Goal: Obtain resource: Download file/media

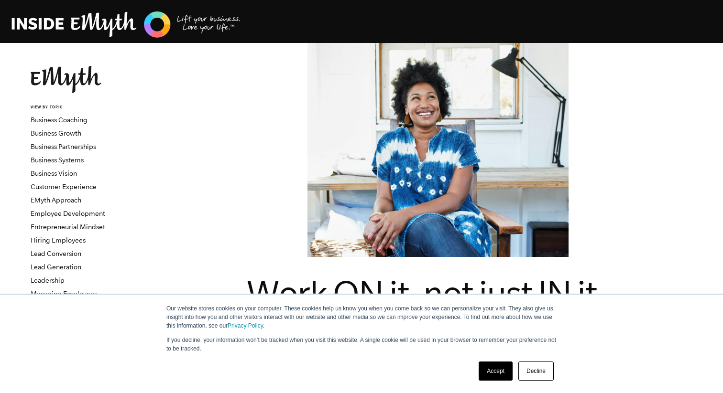
click at [523, 372] on link "Decline" at bounding box center [535, 371] width 35 height 19
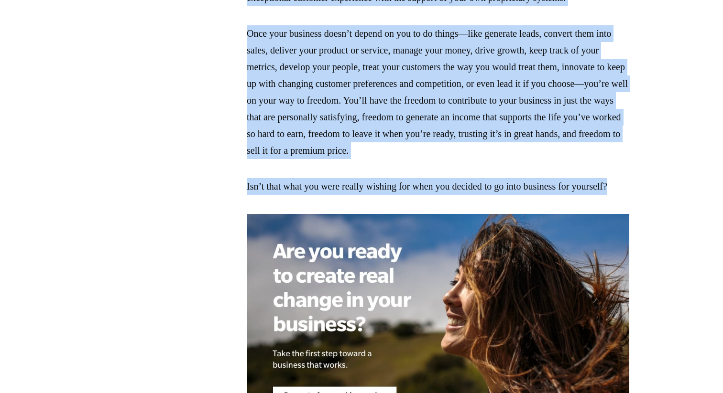
scroll to position [2384, 0]
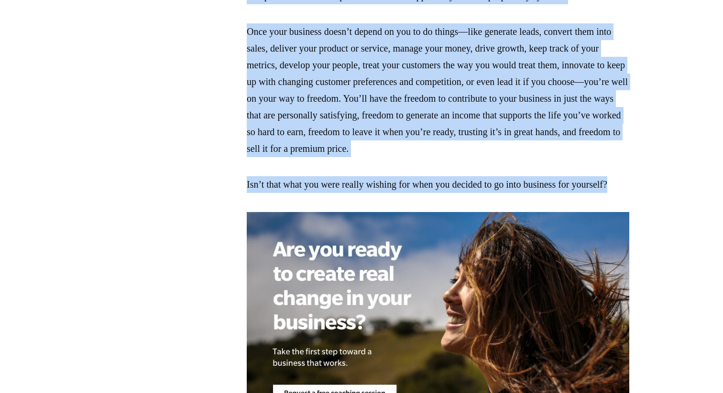
drag, startPoint x: 255, startPoint y: 65, endPoint x: 345, endPoint y: 360, distance: 307.9
copy article "Lore IP do, sit amet CO ad ELits Doeiusmo Tempo Incididu Utlaboreet 0 dol magn …"
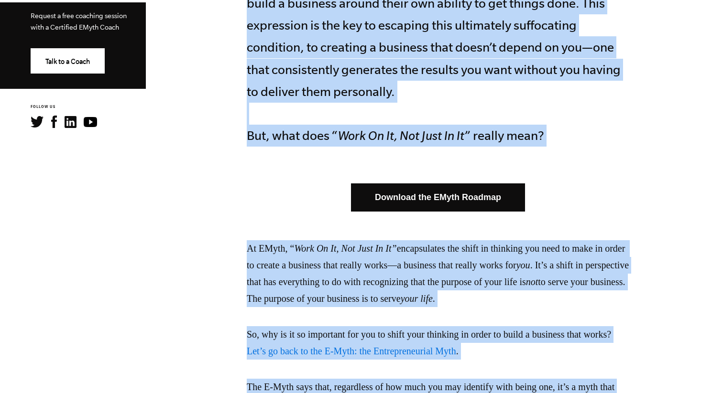
scroll to position [471, 0]
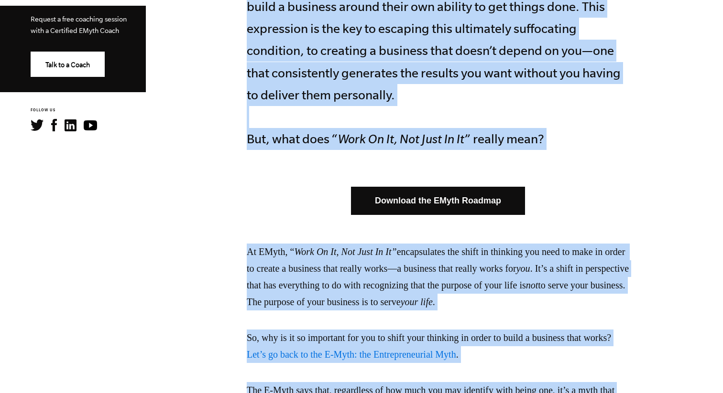
click at [387, 194] on link "Download the EMyth Roadmap" at bounding box center [438, 201] width 174 height 28
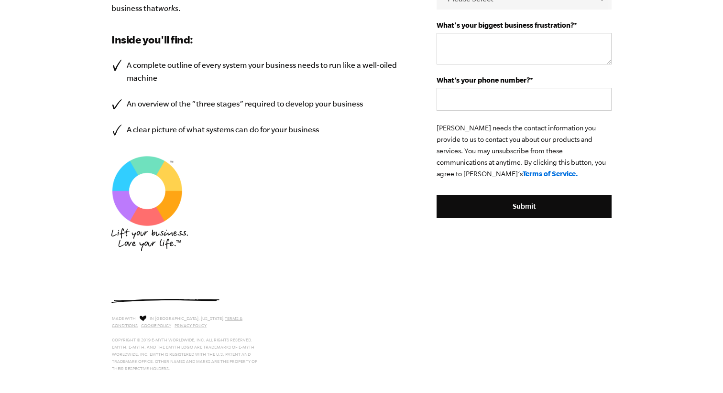
scroll to position [376, 0]
